Goal: Check status: Check status

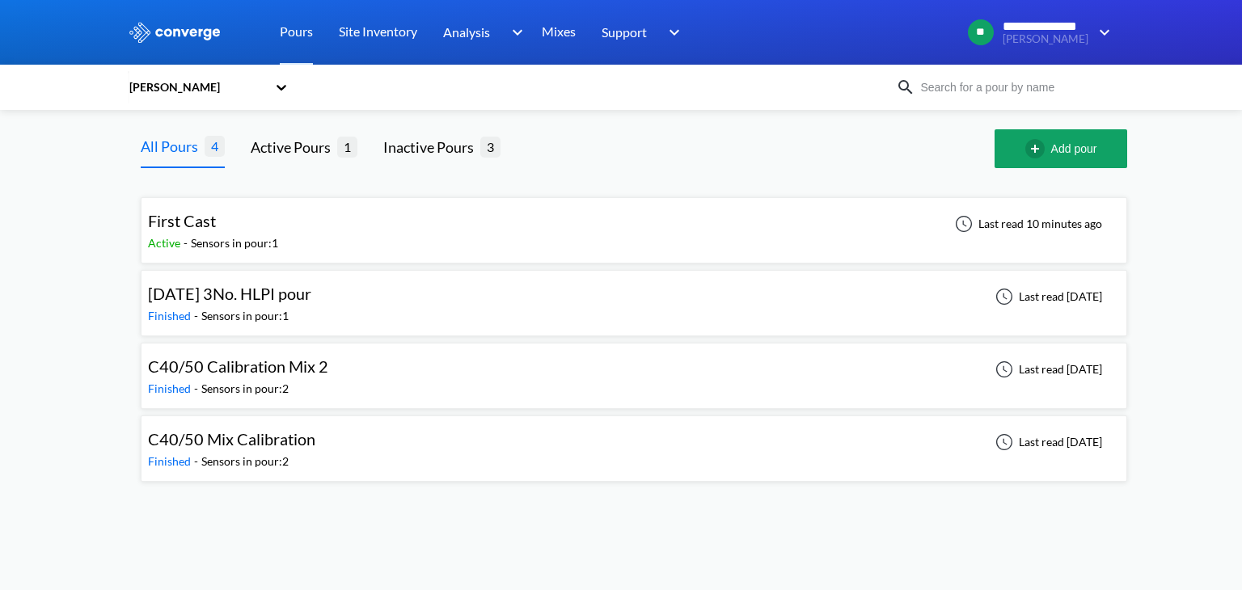
click at [269, 305] on div "[DATE] 3No. HLPI pour" at bounding box center [229, 293] width 163 height 25
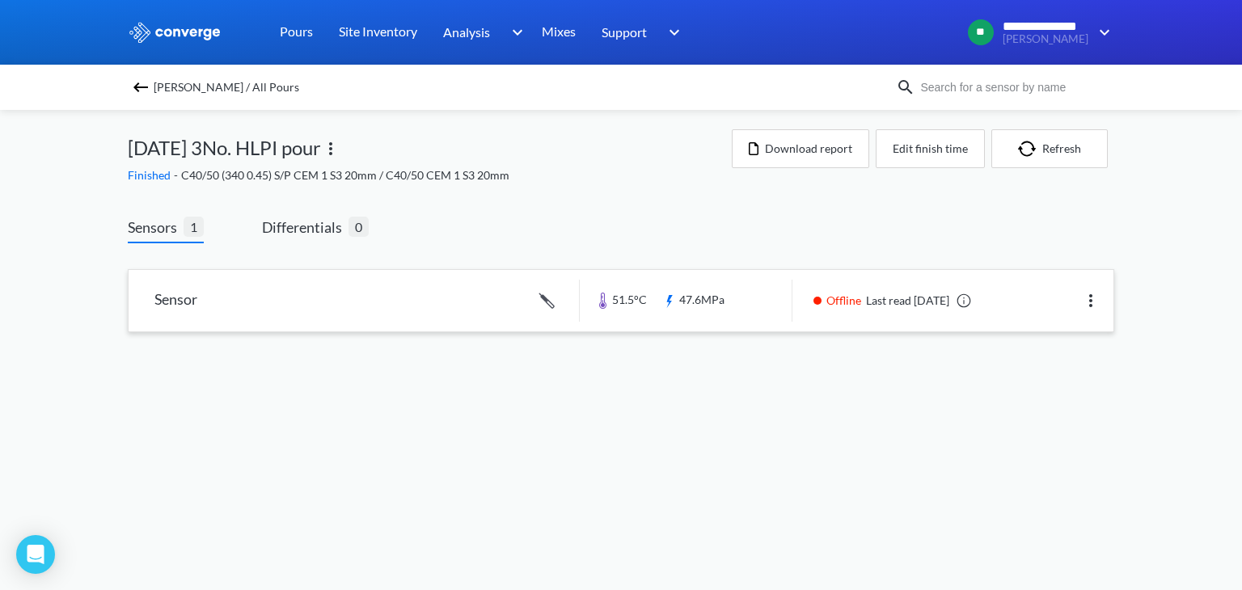
click at [304, 314] on link at bounding box center [621, 300] width 985 height 61
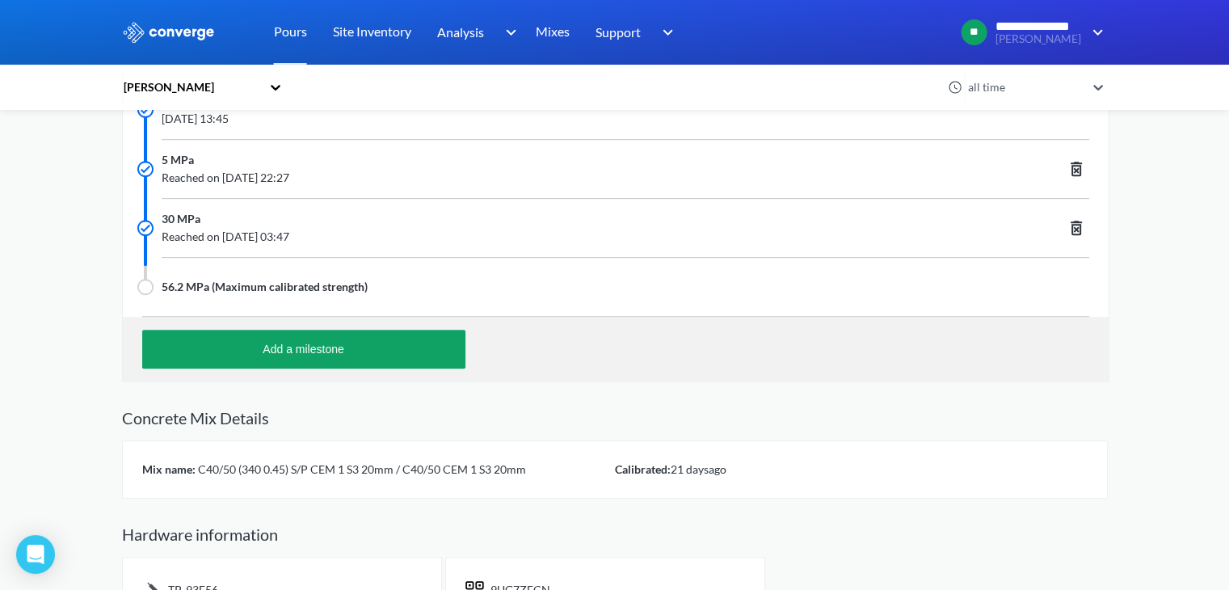
scroll to position [524, 0]
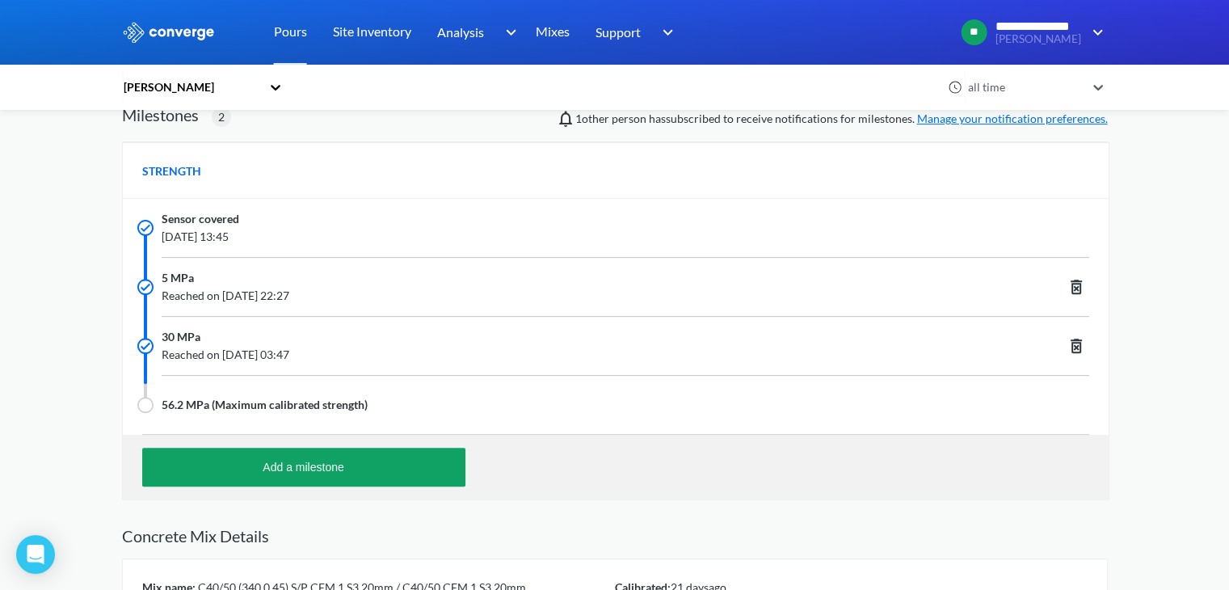
drag, startPoint x: 275, startPoint y: 236, endPoint x: 317, endPoint y: 231, distance: 42.3
click at [317, 231] on span "[DATE] 13:45" at bounding box center [528, 237] width 732 height 18
drag, startPoint x: 332, startPoint y: 292, endPoint x: 369, endPoint y: 294, distance: 36.5
click at [369, 294] on span "Reached on [DATE] 22:27" at bounding box center [528, 296] width 732 height 18
click at [349, 353] on span "Reached on [DATE] 03:47" at bounding box center [528, 355] width 732 height 18
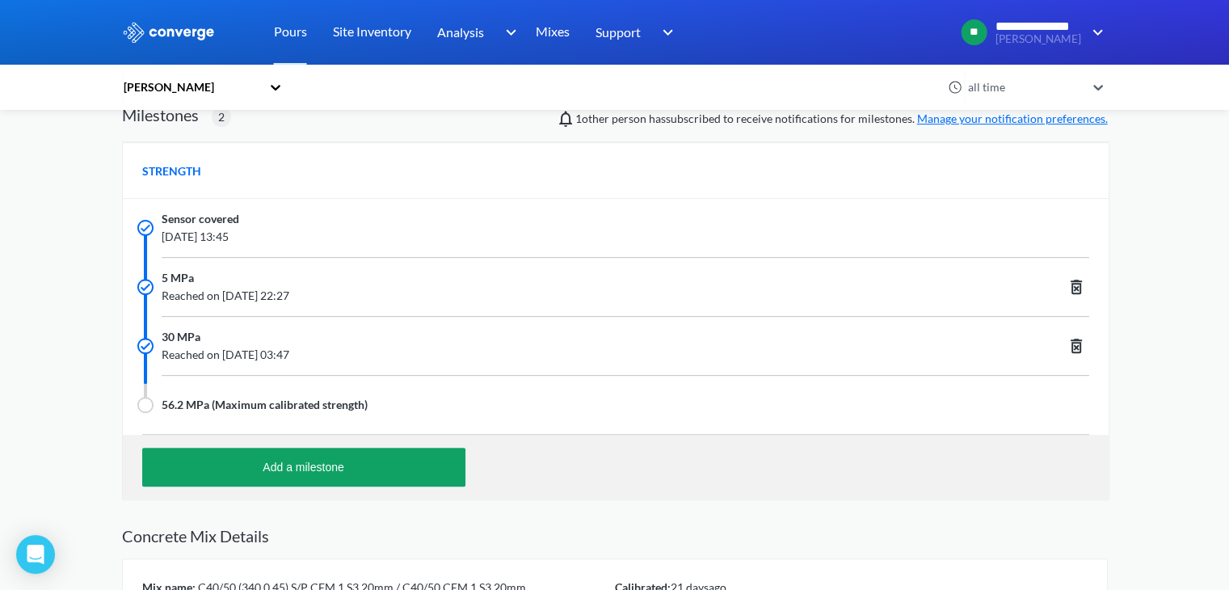
drag, startPoint x: 335, startPoint y: 356, endPoint x: 362, endPoint y: 352, distance: 27.7
click at [362, 352] on span "Reached on [DATE] 03:47" at bounding box center [528, 355] width 732 height 18
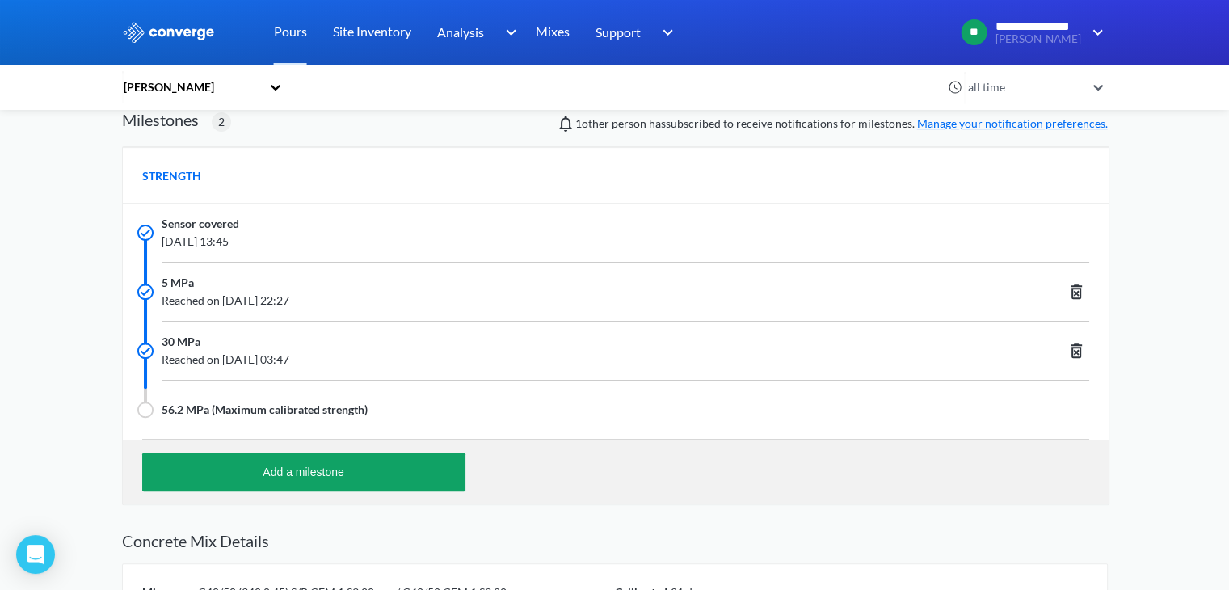
scroll to position [281, 0]
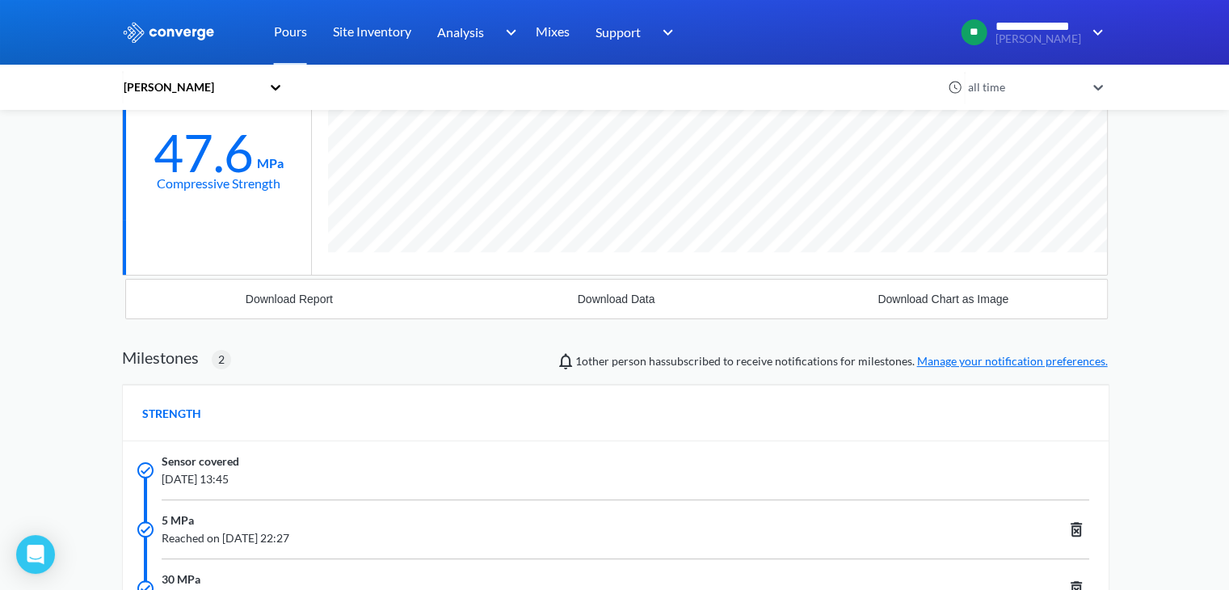
click at [238, 83] on div "[PERSON_NAME]" at bounding box center [191, 87] width 139 height 18
click at [196, 132] on div "[PERSON_NAME]" at bounding box center [203, 131] width 162 height 31
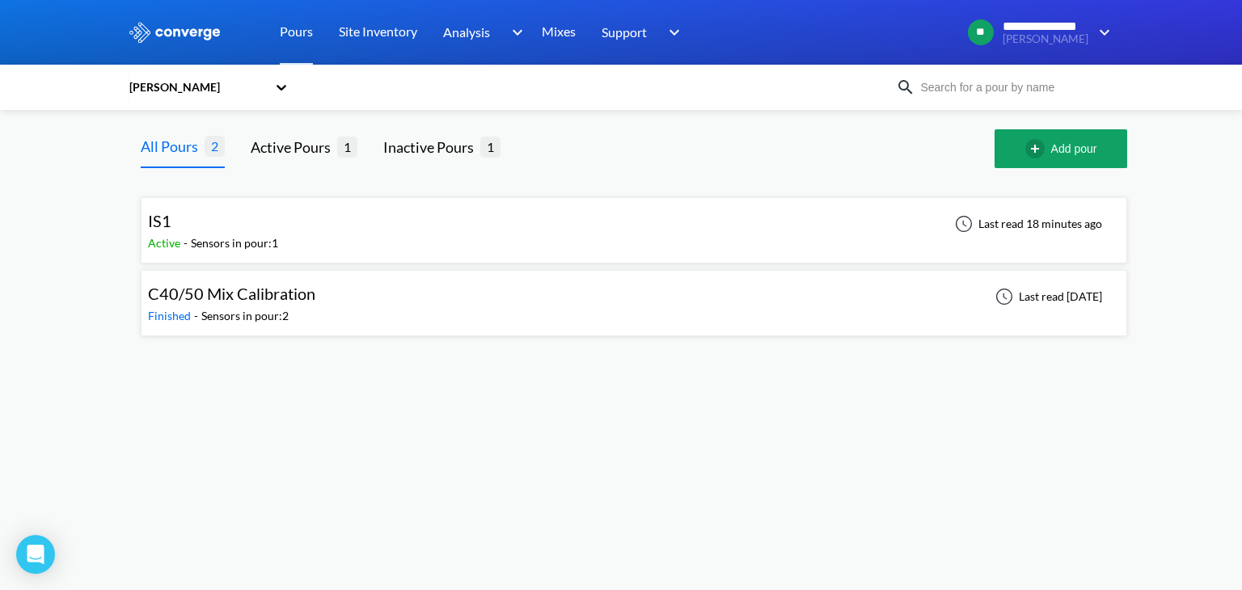
click at [235, 244] on div "Sensors in pour: 1" at bounding box center [234, 243] width 87 height 18
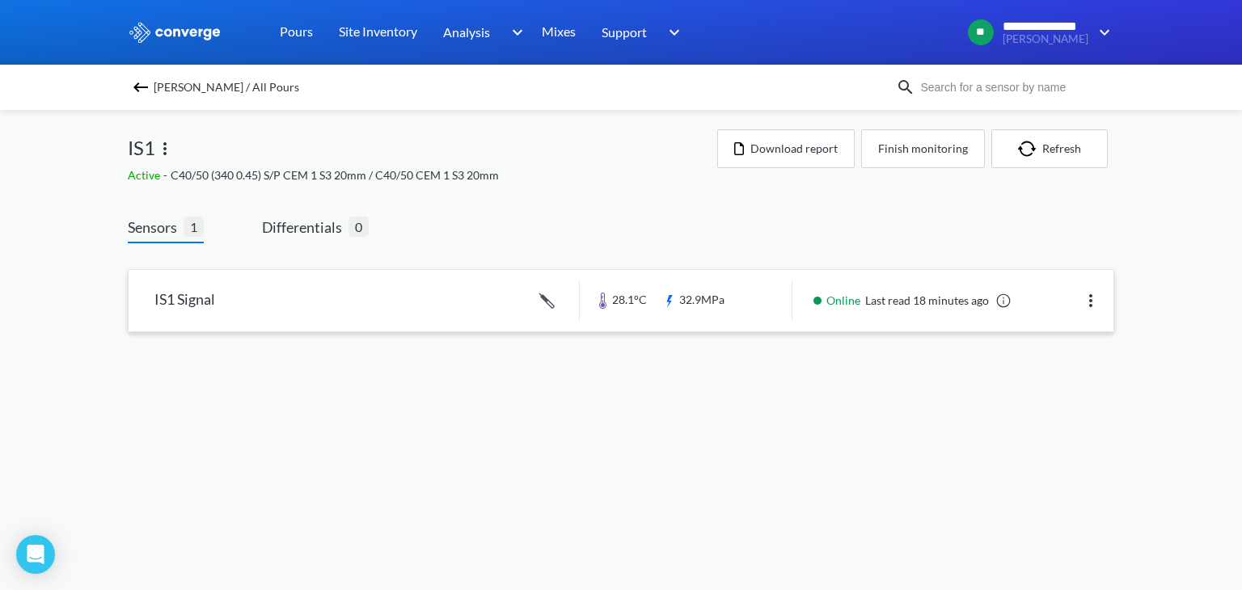
click at [446, 314] on link at bounding box center [621, 300] width 985 height 61
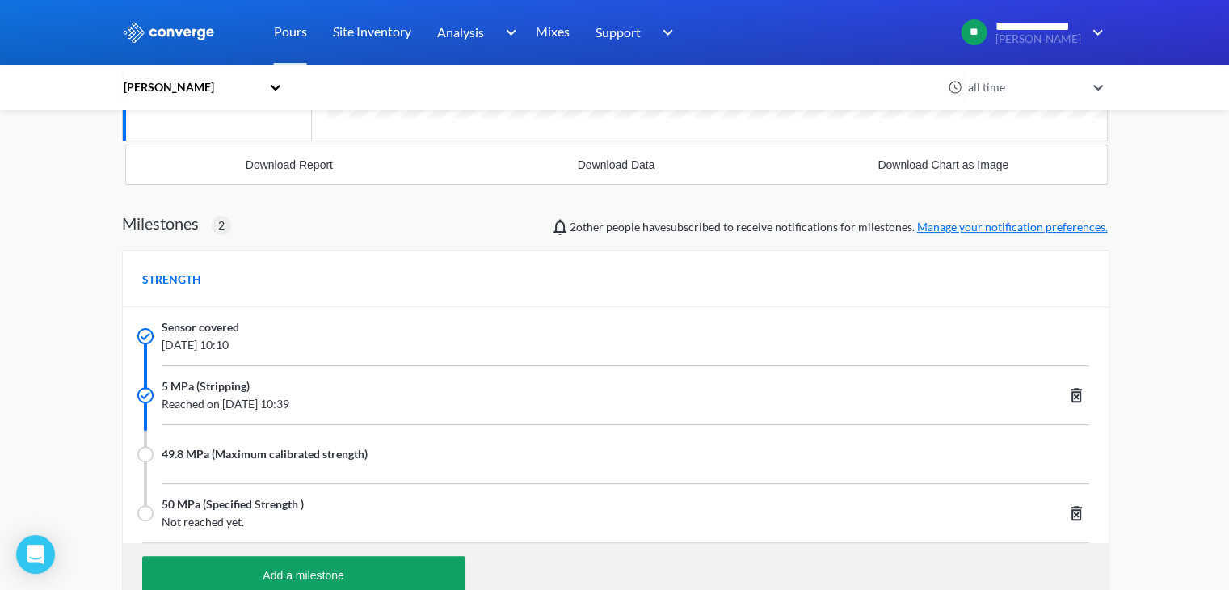
scroll to position [485, 0]
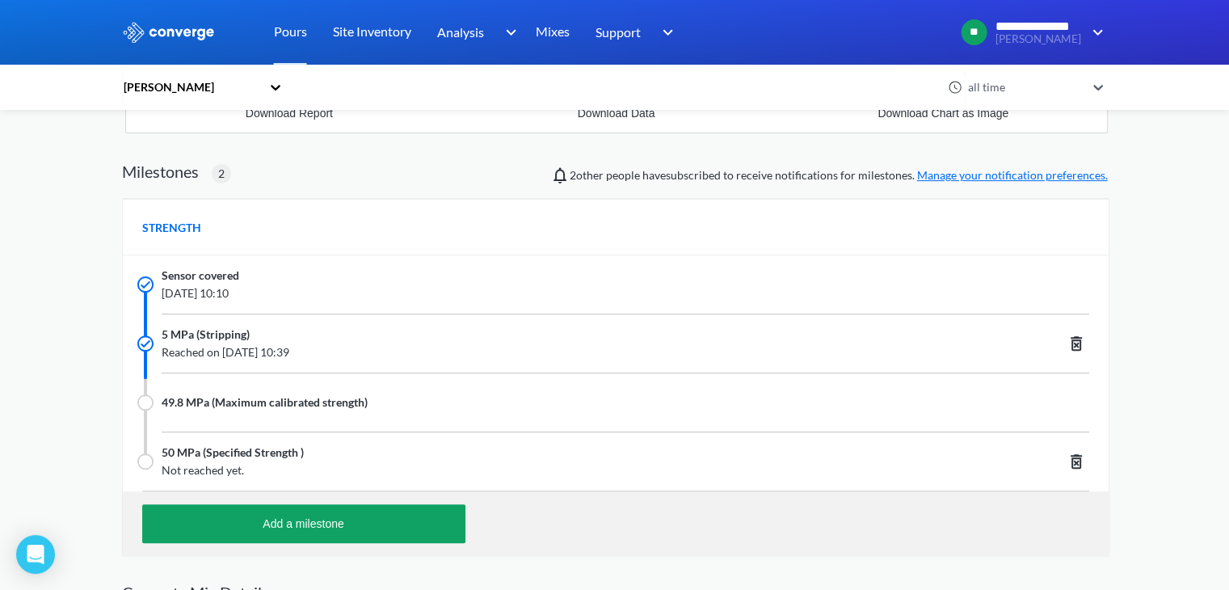
drag, startPoint x: 342, startPoint y: 351, endPoint x: 314, endPoint y: 353, distance: 27.6
click at [314, 353] on span "Reached on [DATE] 10:39" at bounding box center [528, 353] width 732 height 18
click at [359, 359] on span "Reached on [DATE] 10:39" at bounding box center [528, 353] width 732 height 18
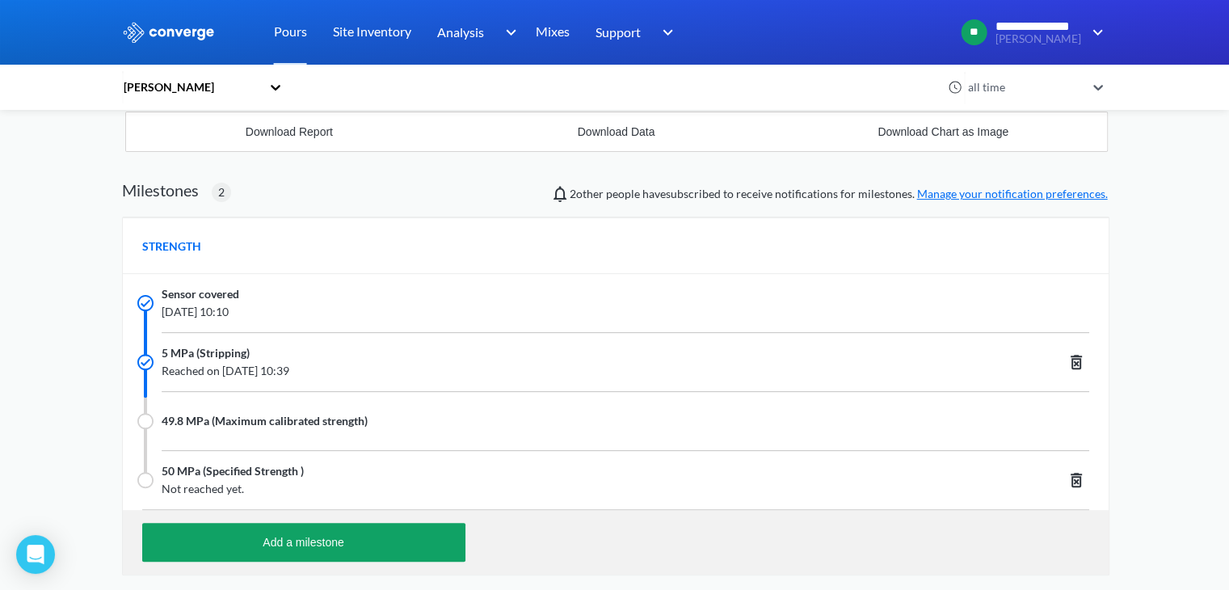
scroll to position [566, 0]
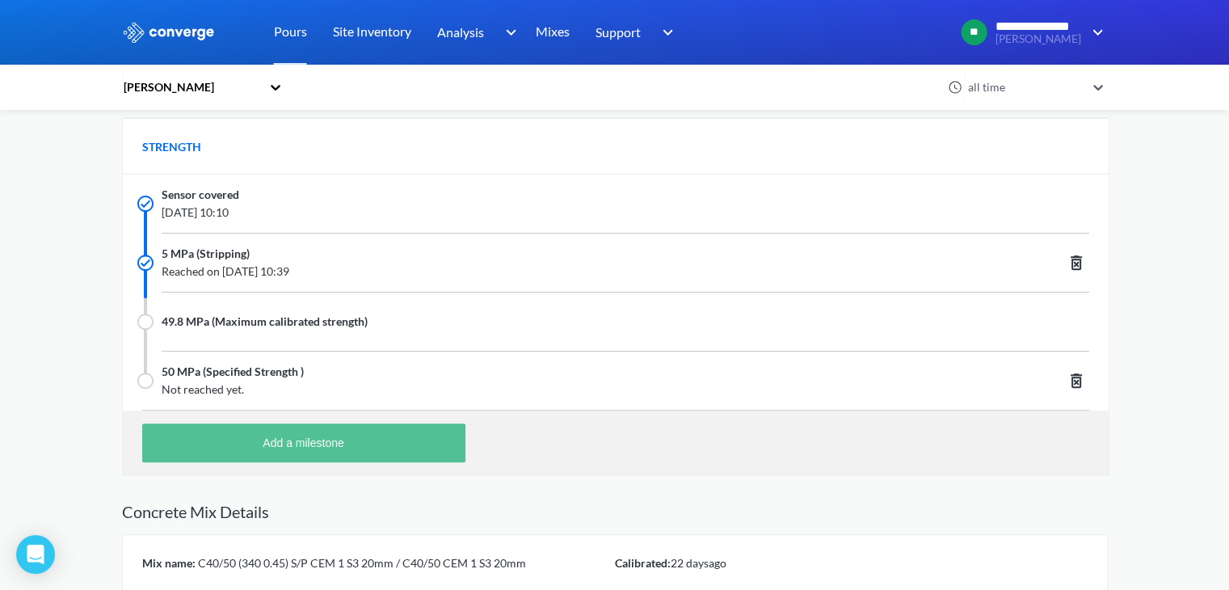
click at [272, 438] on button "Add a milestone" at bounding box center [303, 443] width 323 height 39
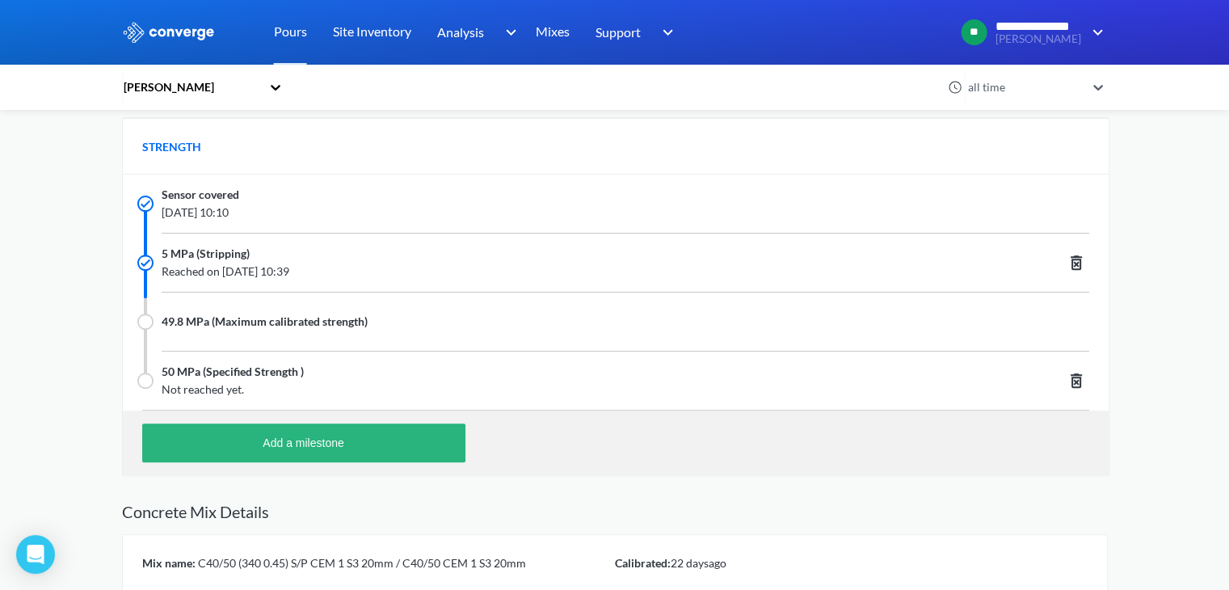
scroll to position [1212, 986]
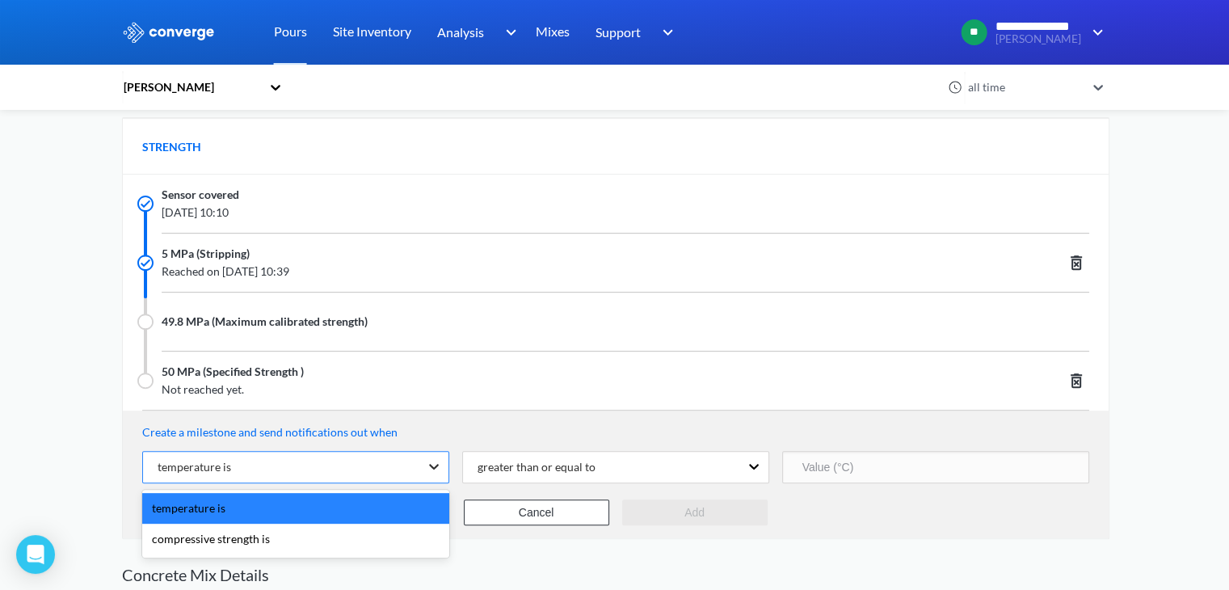
click at [428, 464] on icon at bounding box center [434, 466] width 16 height 16
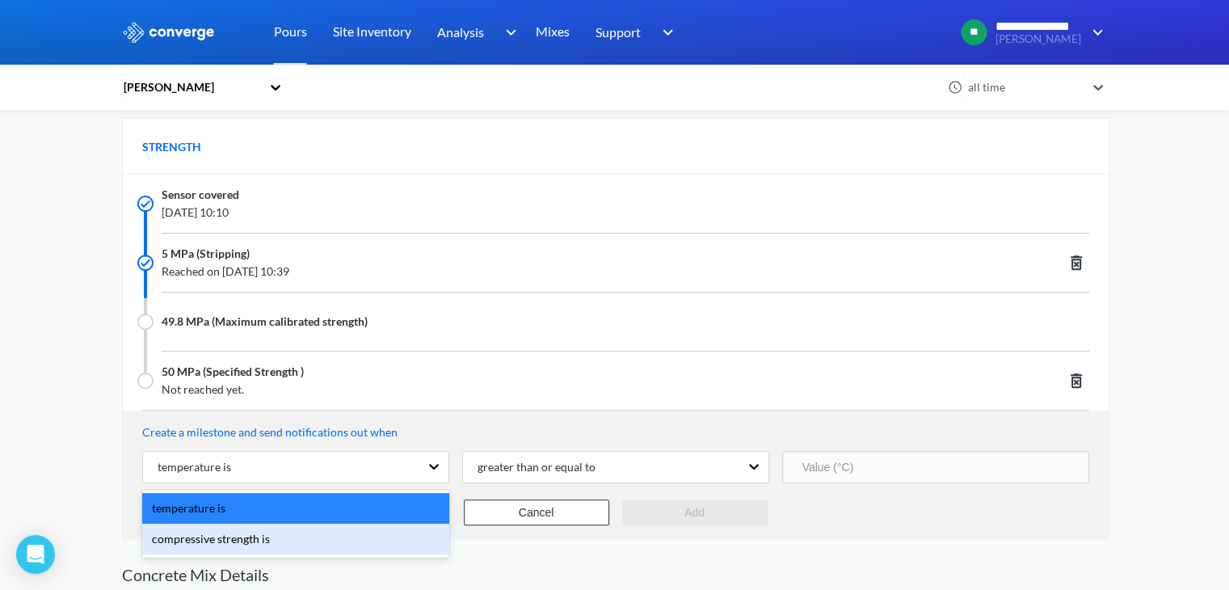
click at [403, 534] on div "compressive strength is" at bounding box center [295, 539] width 307 height 31
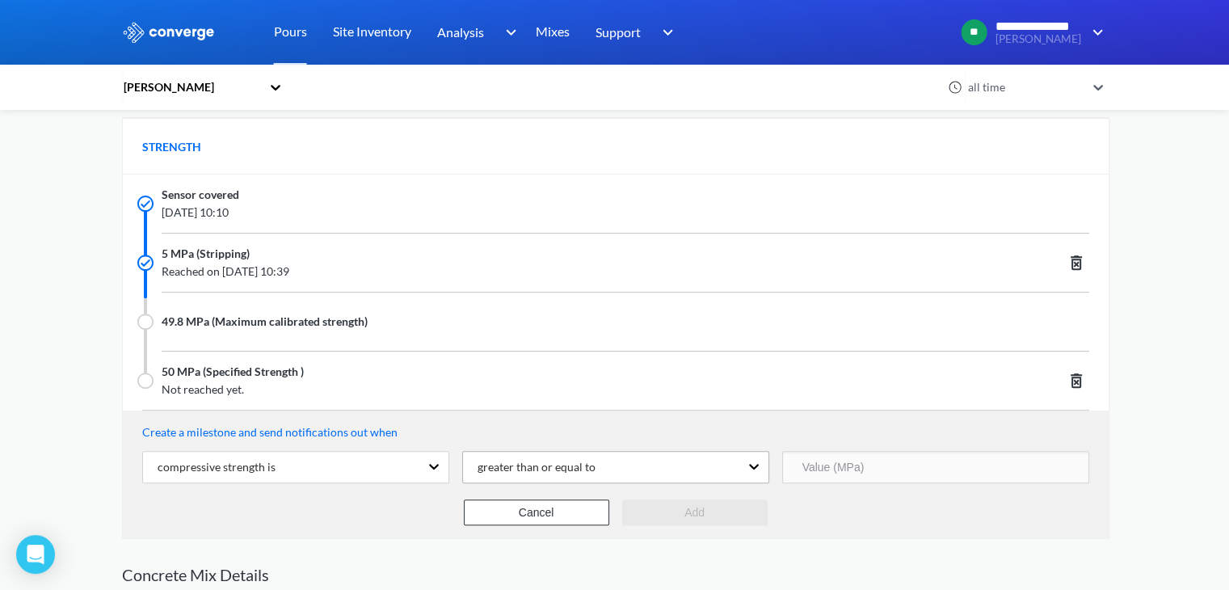
click at [706, 467] on div "greater than or equal to" at bounding box center [601, 467] width 276 height 31
click at [700, 476] on div "greater than or equal to" at bounding box center [601, 467] width 276 height 31
click at [833, 472] on input "number" at bounding box center [935, 467] width 307 height 32
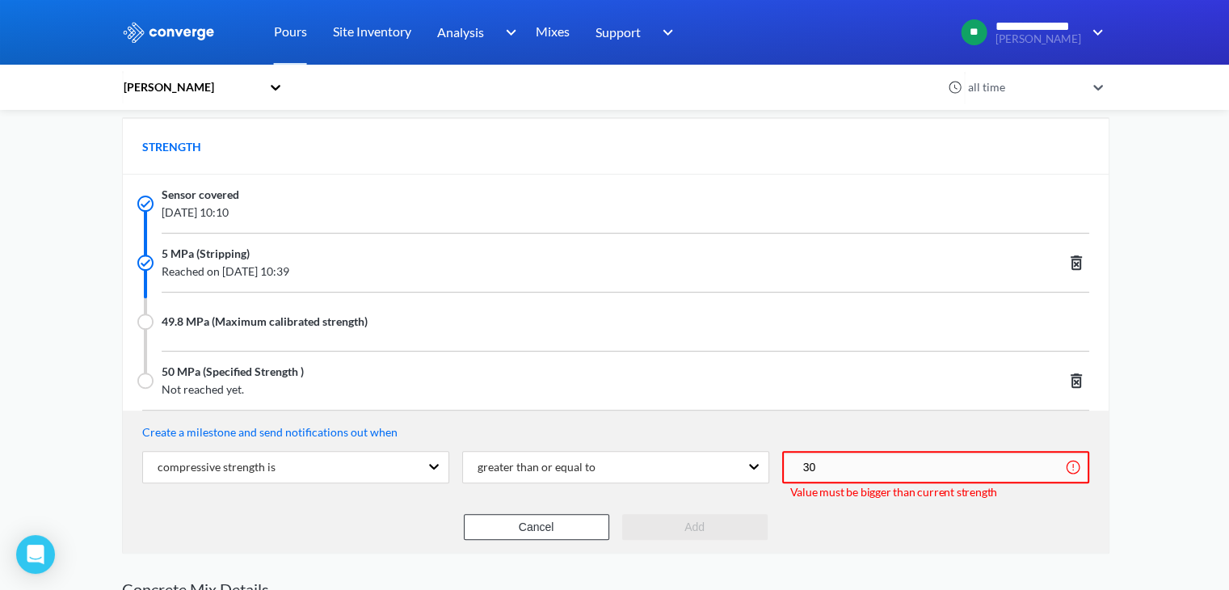
type input "30"
click at [850, 524] on div "Cancel Add" at bounding box center [615, 527] width 947 height 26
click at [566, 526] on button "Cancel" at bounding box center [536, 527] width 145 height 26
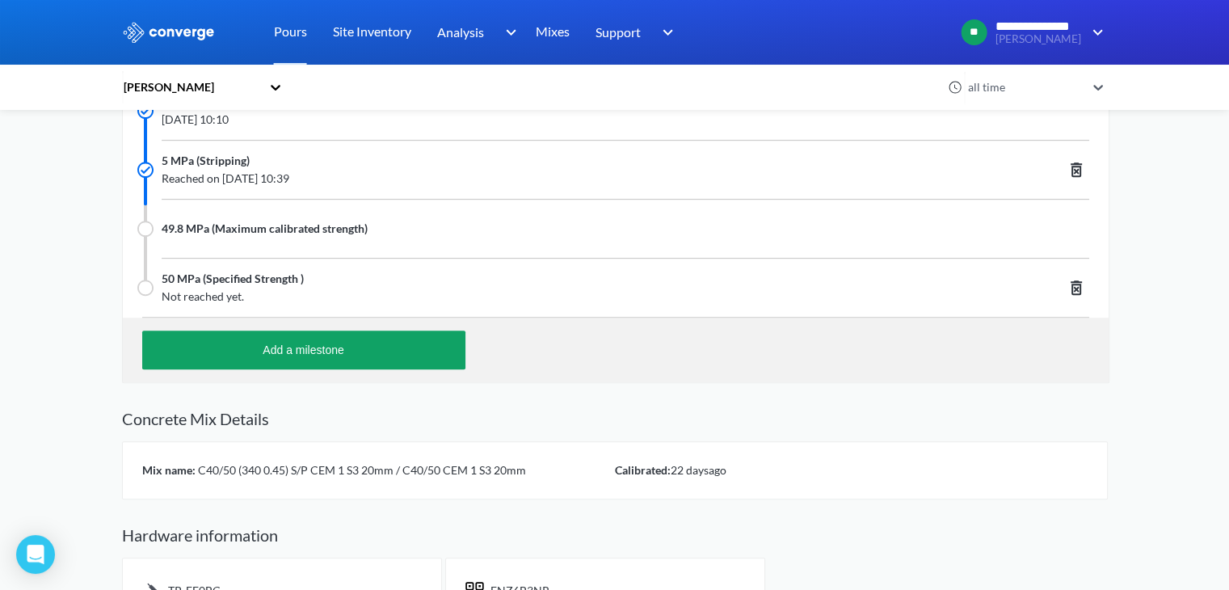
scroll to position [623, 0]
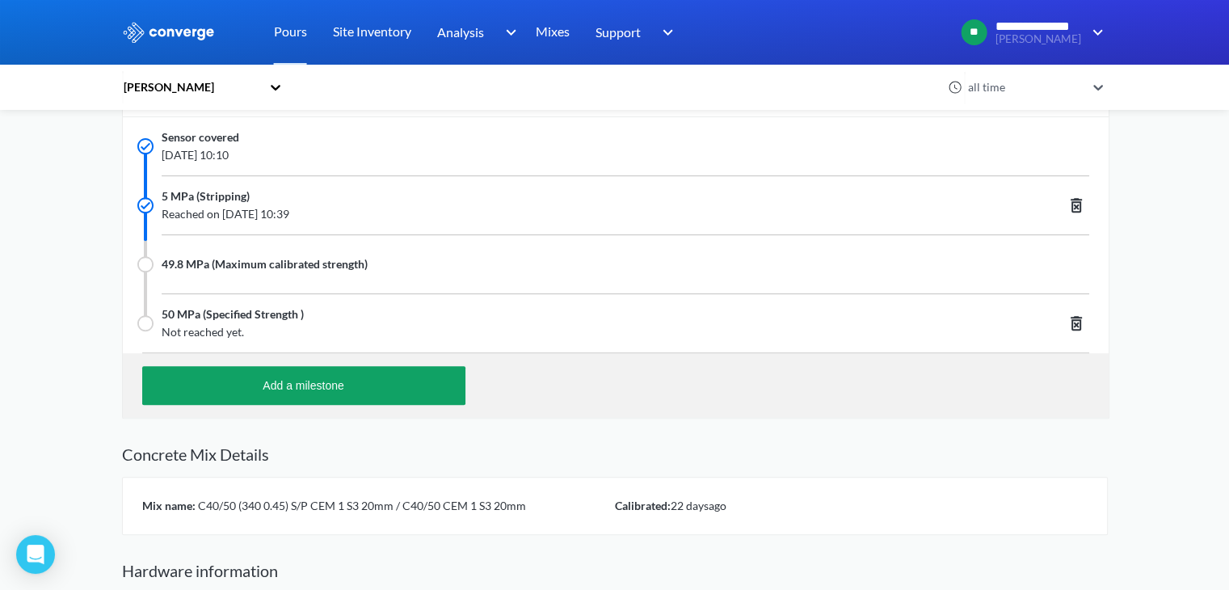
drag, startPoint x: 748, startPoint y: 499, endPoint x: 629, endPoint y: 507, distance: 119.1
click at [629, 507] on div "Calibrated: [DATE]" at bounding box center [851, 506] width 473 height 18
click at [521, 505] on span "C40/50 (340 0.45) S/P CEM 1 S3 20mm / C40/50 CEM 1 S3 20mm" at bounding box center [361, 506] width 331 height 14
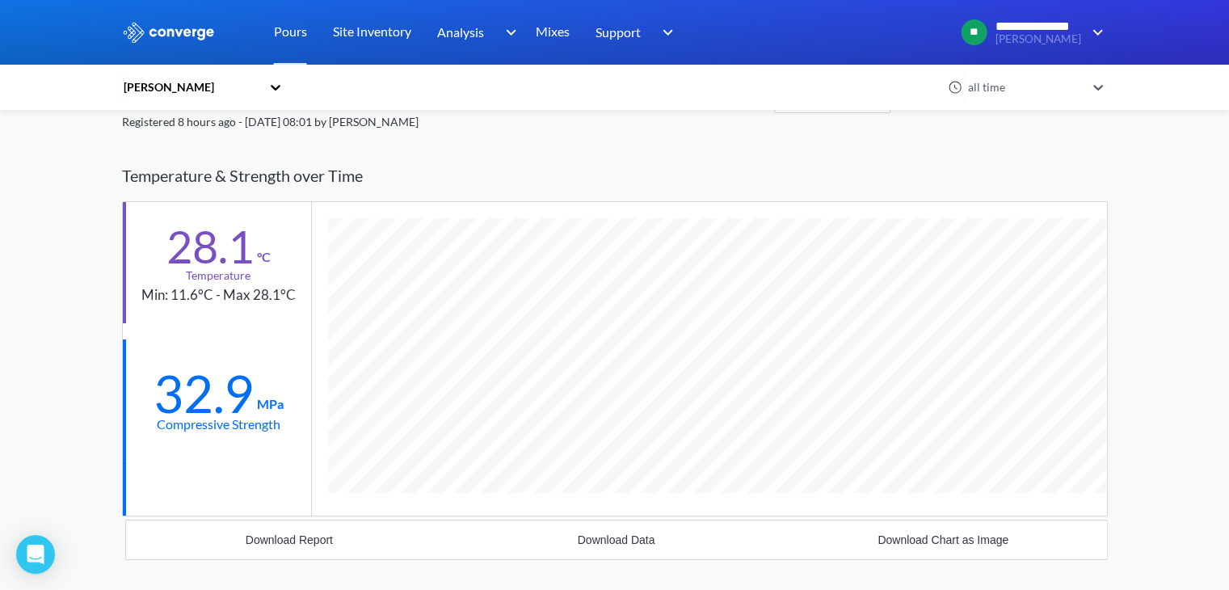
scroll to position [57, 0]
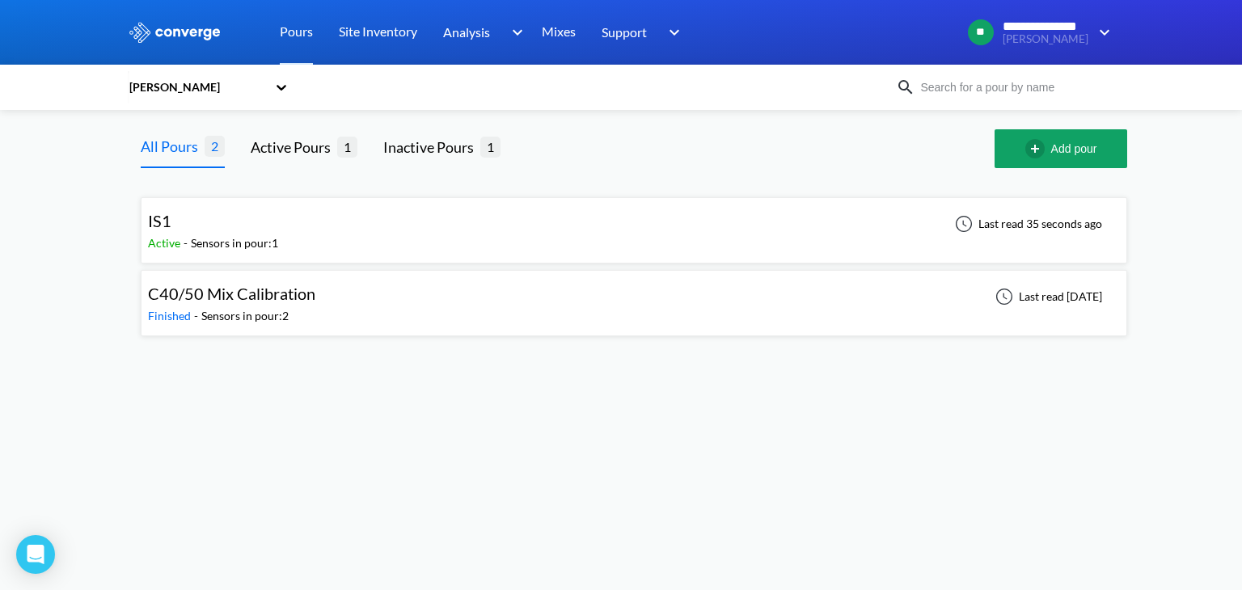
click at [297, 311] on div "Finished - Sensors in pour: 2" at bounding box center [235, 316] width 175 height 18
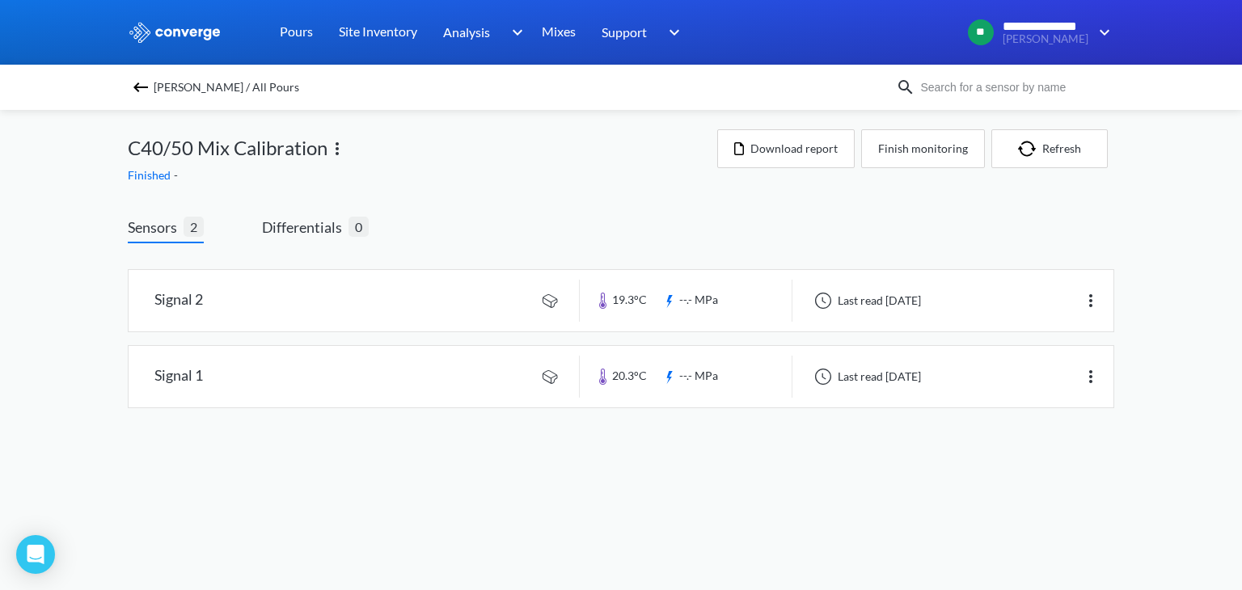
click at [150, 82] on div "[PERSON_NAME] / All Pours" at bounding box center [512, 87] width 768 height 23
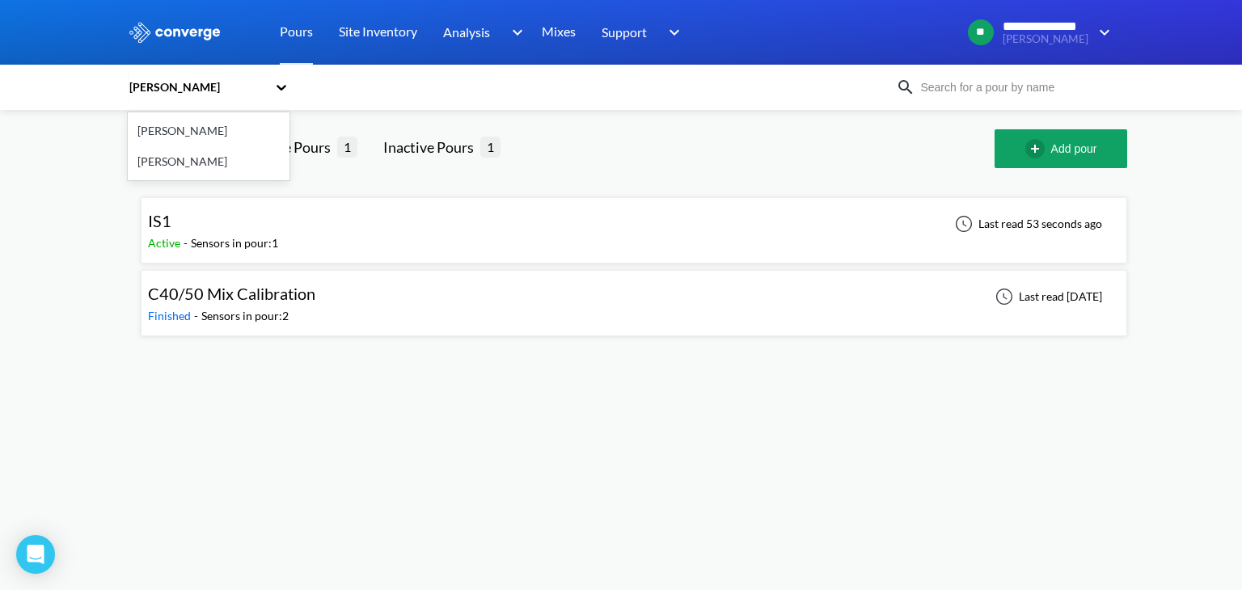
click at [198, 95] on div "[PERSON_NAME]" at bounding box center [197, 87] width 139 height 18
click at [192, 161] on div "[PERSON_NAME]" at bounding box center [209, 161] width 162 height 31
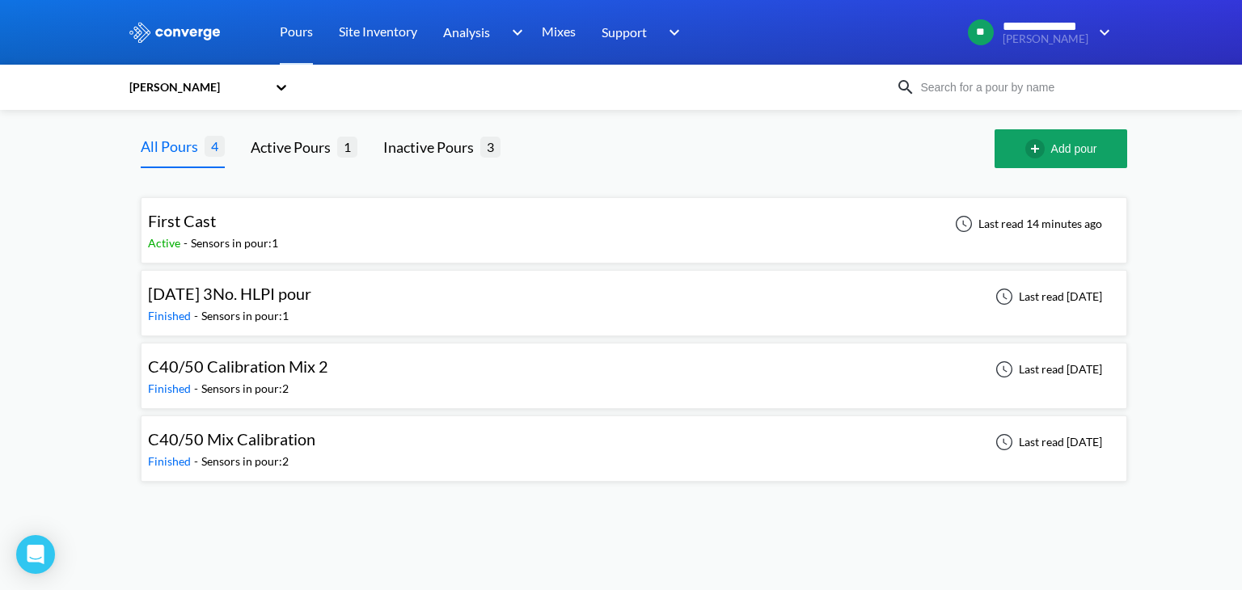
click at [269, 304] on div "[DATE] 3No. HLPI pour" at bounding box center [229, 293] width 163 height 25
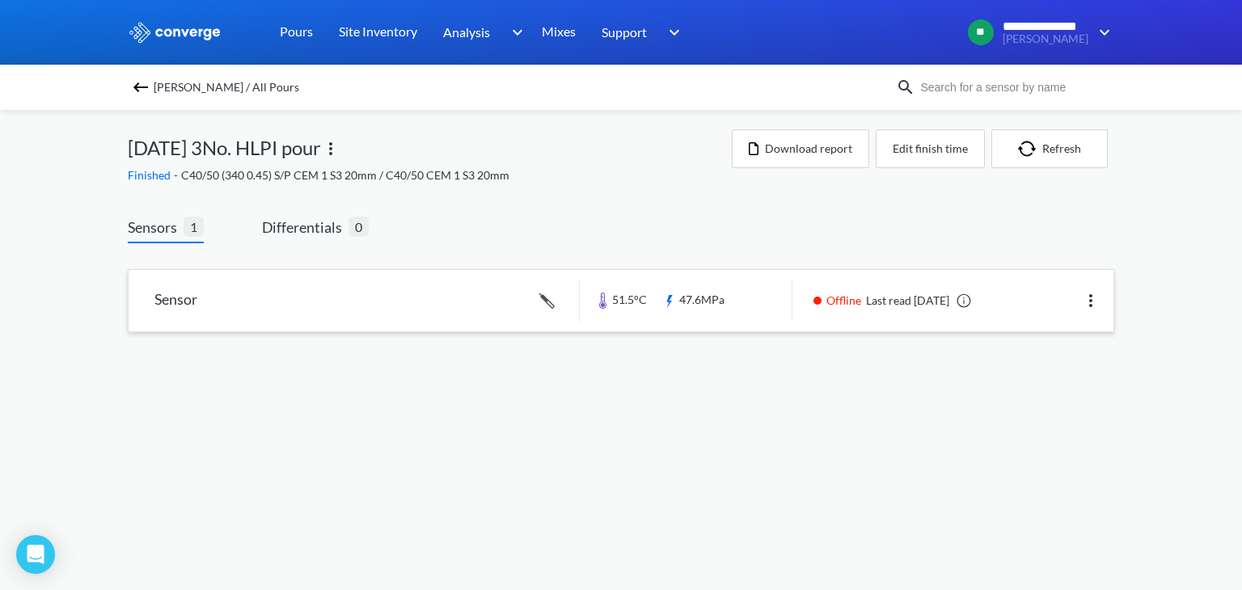
click at [327, 314] on link at bounding box center [621, 300] width 985 height 61
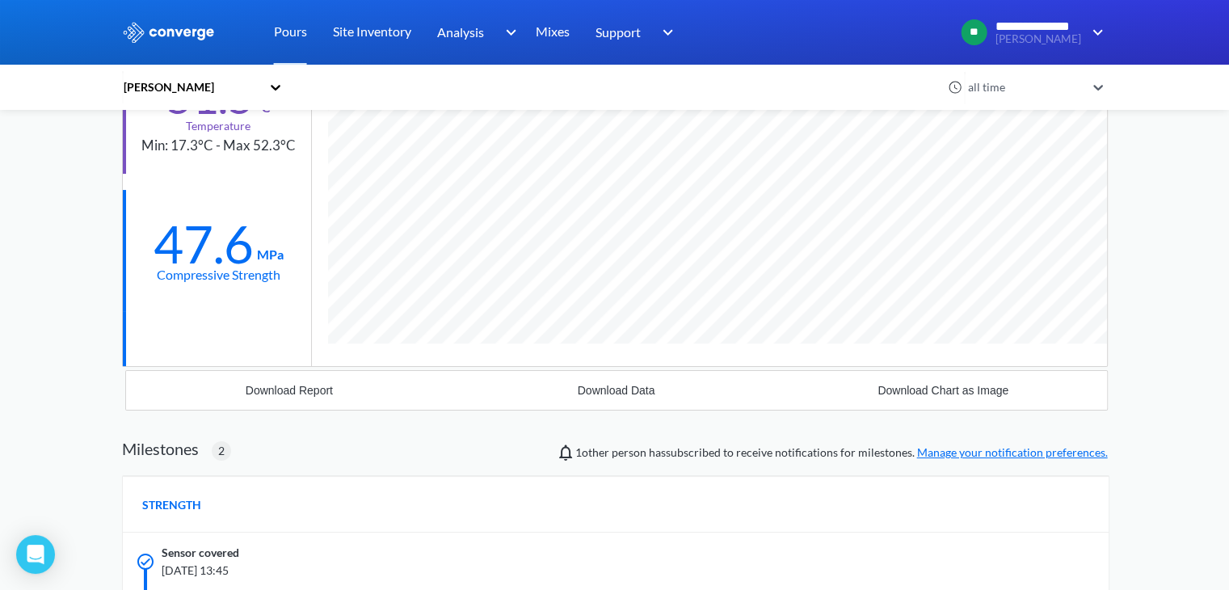
scroll to position [162, 0]
